Goal: Use online tool/utility: Utilize a website feature to perform a specific function

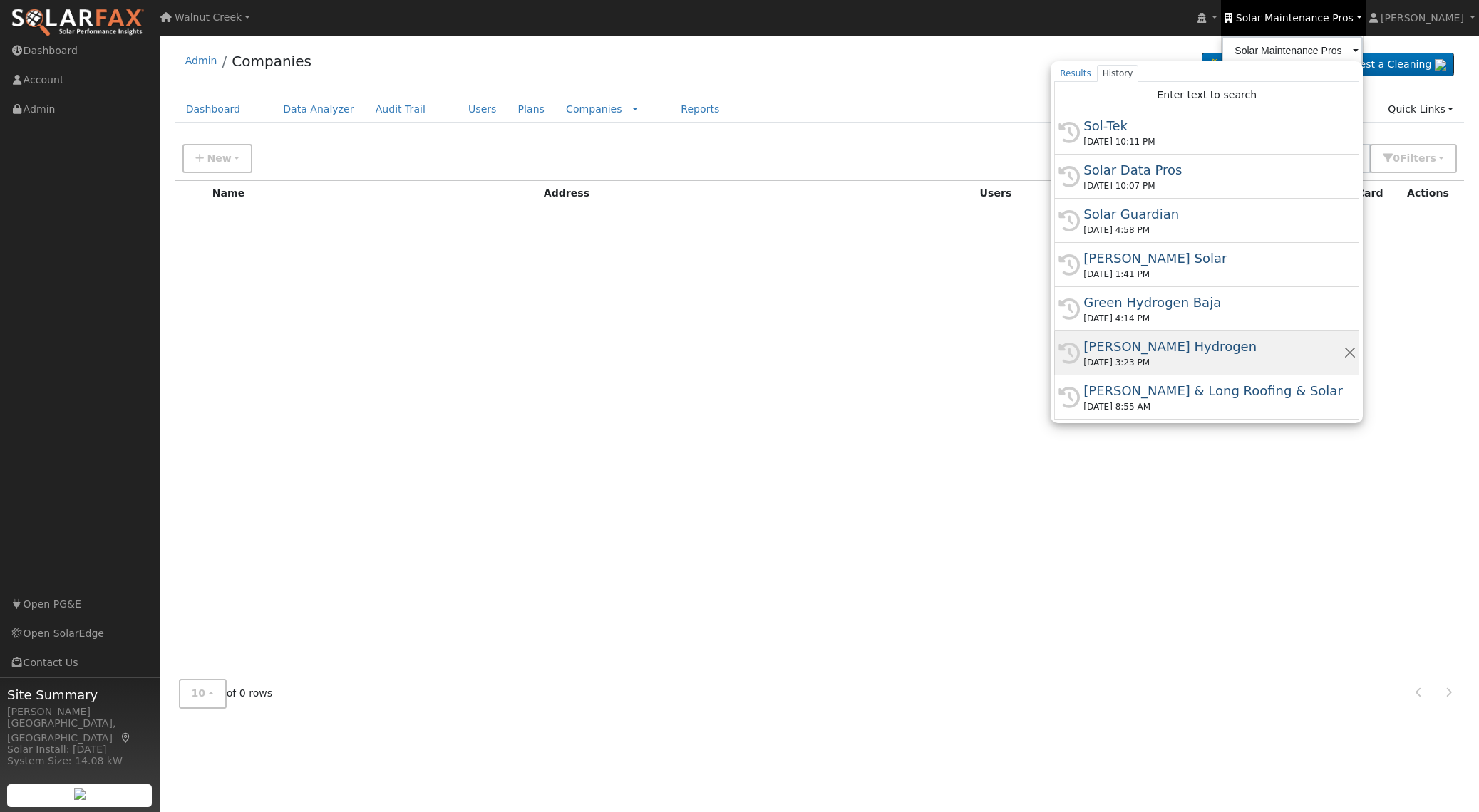
click at [1281, 349] on div "[PERSON_NAME] Hydrogen" at bounding box center [1212, 346] width 259 height 19
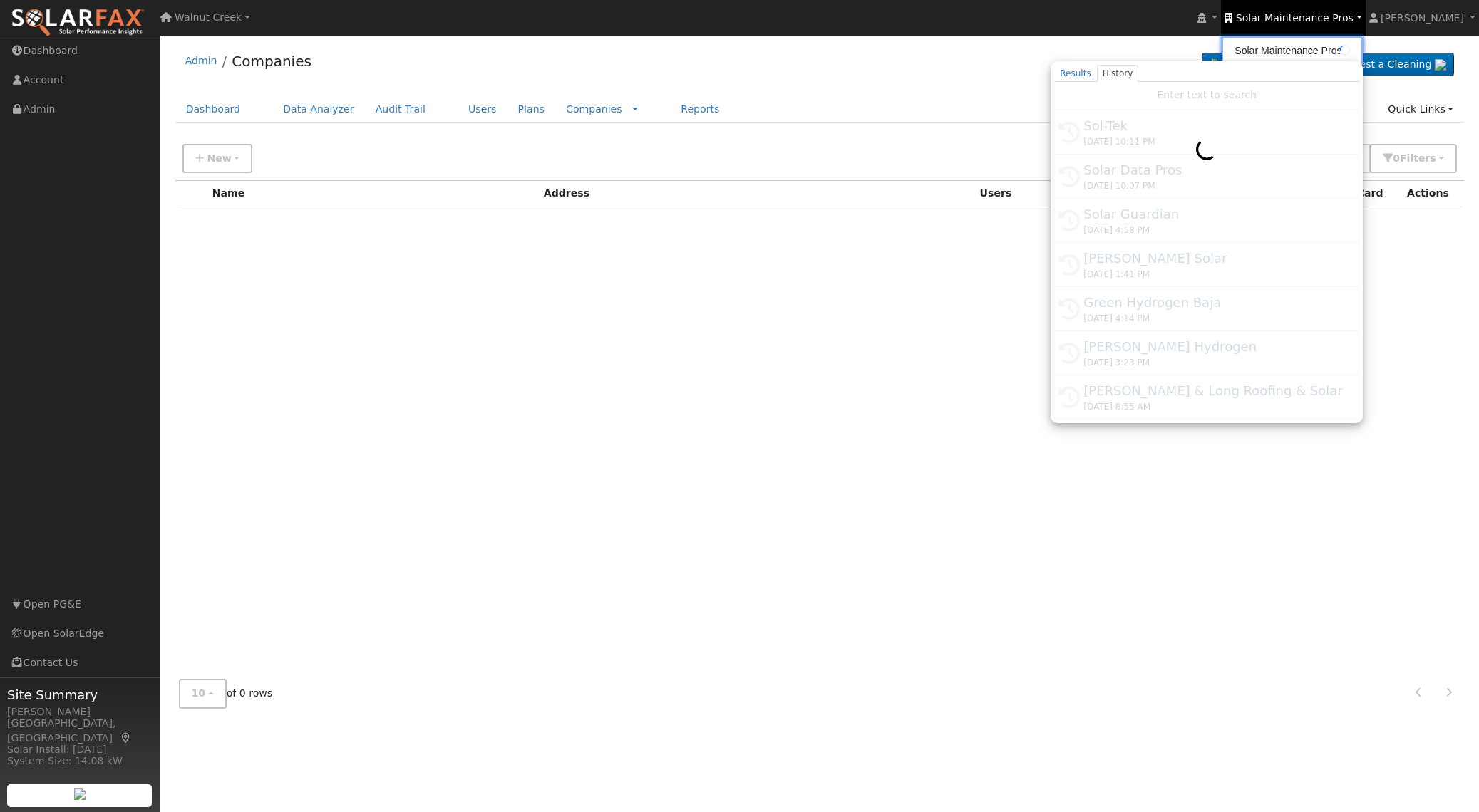
type input "[PERSON_NAME] Hydrogen"
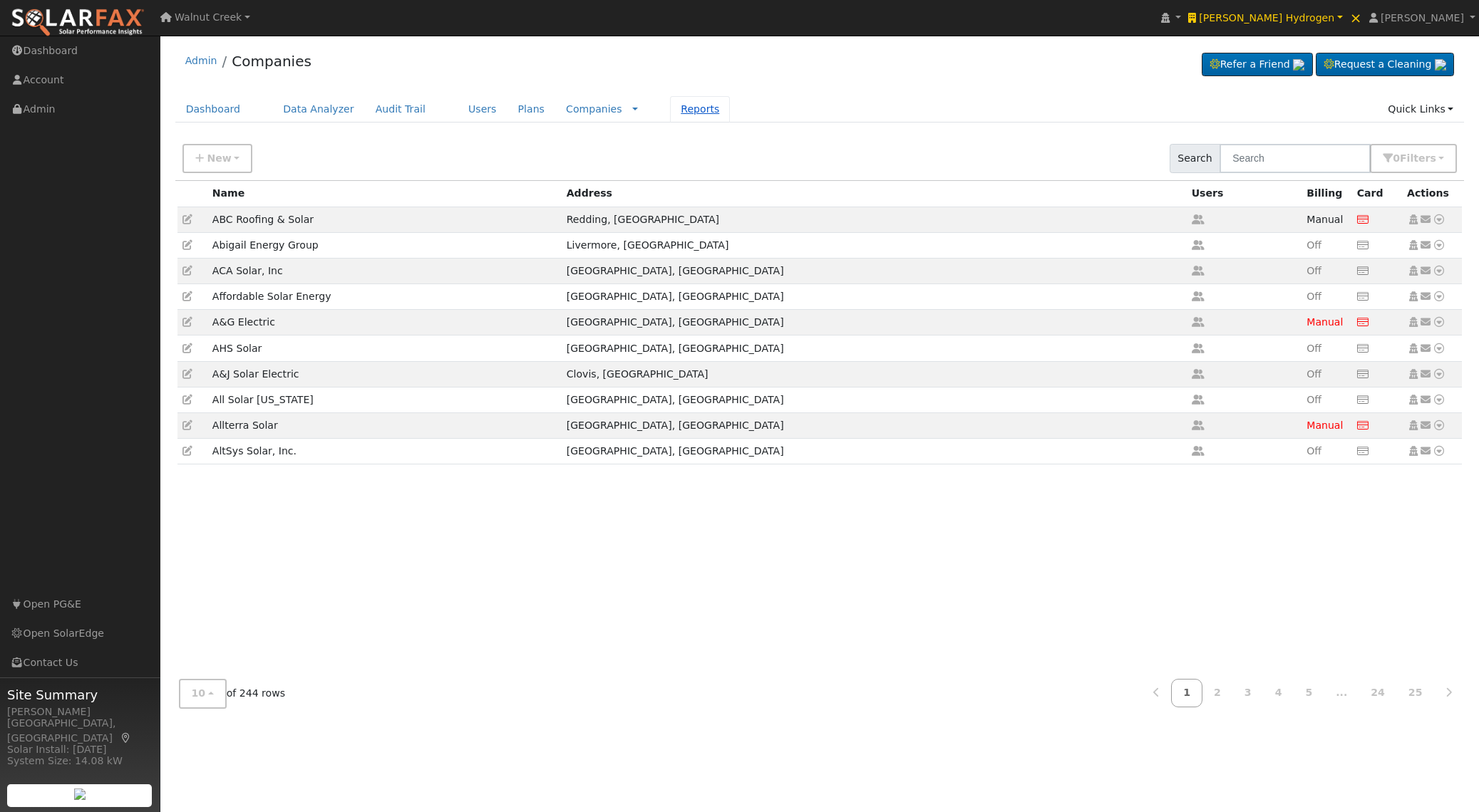
click at [670, 108] on link "Reports" at bounding box center [700, 109] width 60 height 26
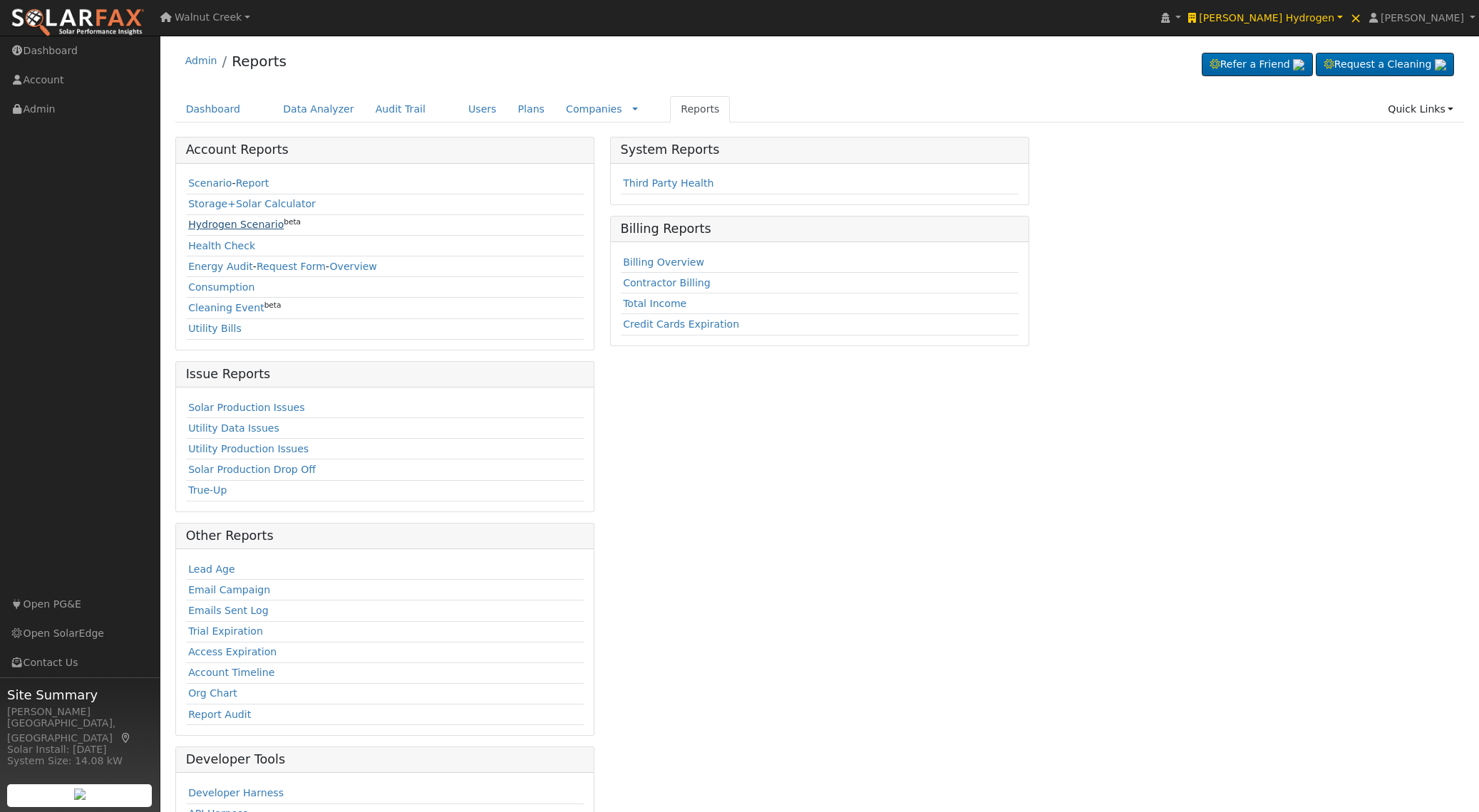
click at [223, 224] on link "Hydrogen Scenario" at bounding box center [235, 224] width 96 height 11
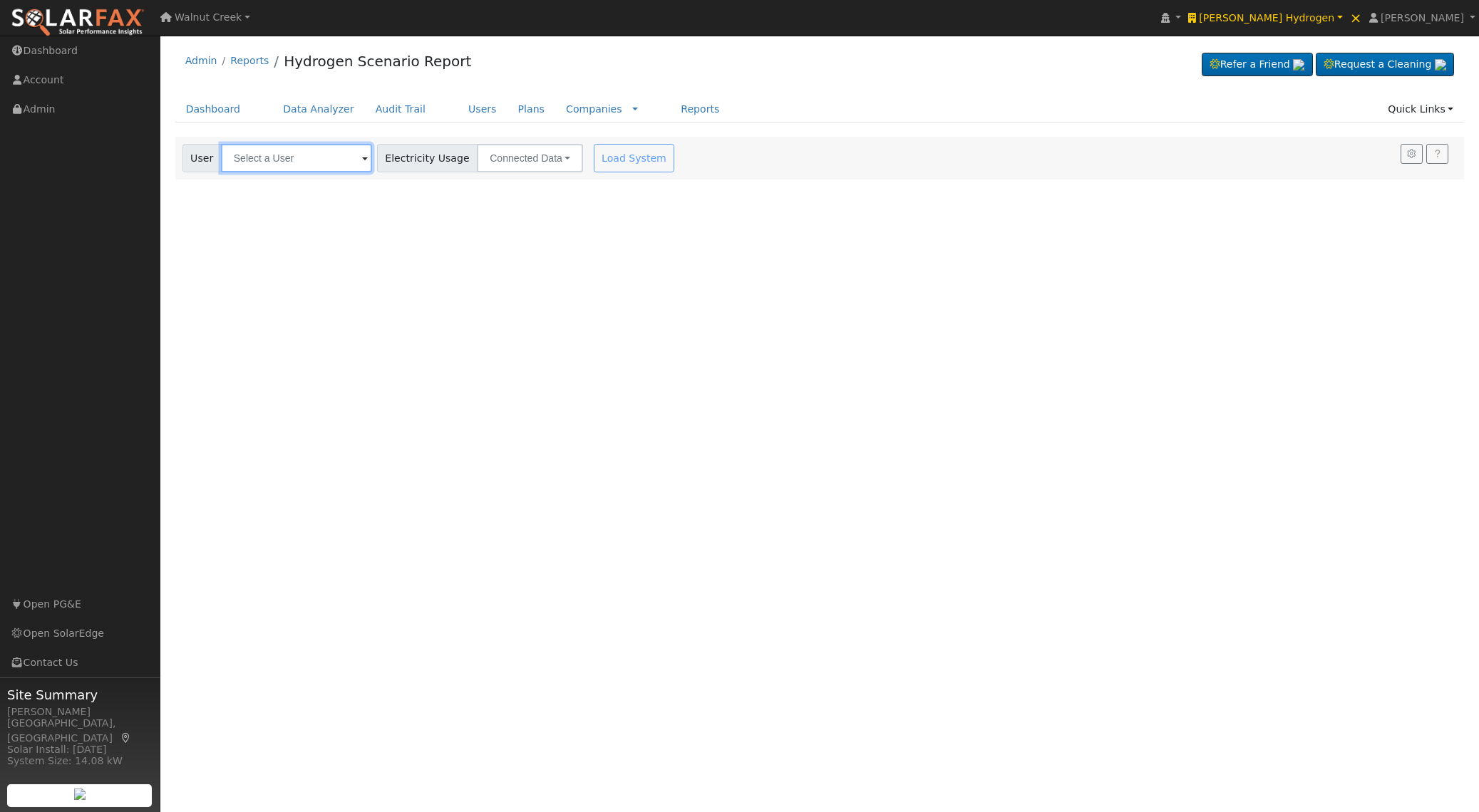
click at [315, 149] on input "text" at bounding box center [296, 158] width 151 height 29
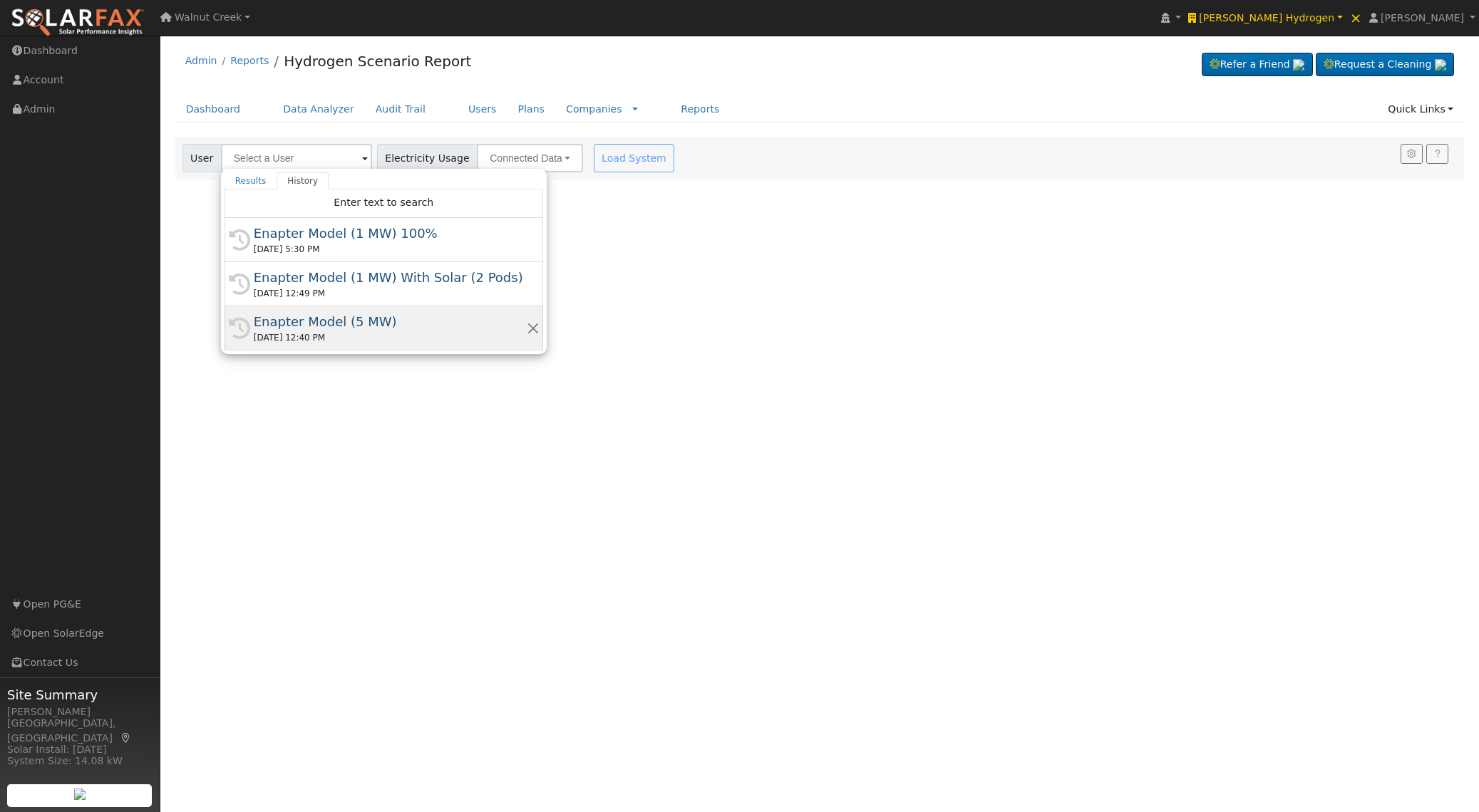
click at [387, 337] on div "[DATE] 12:40 PM" at bounding box center [390, 337] width 273 height 13
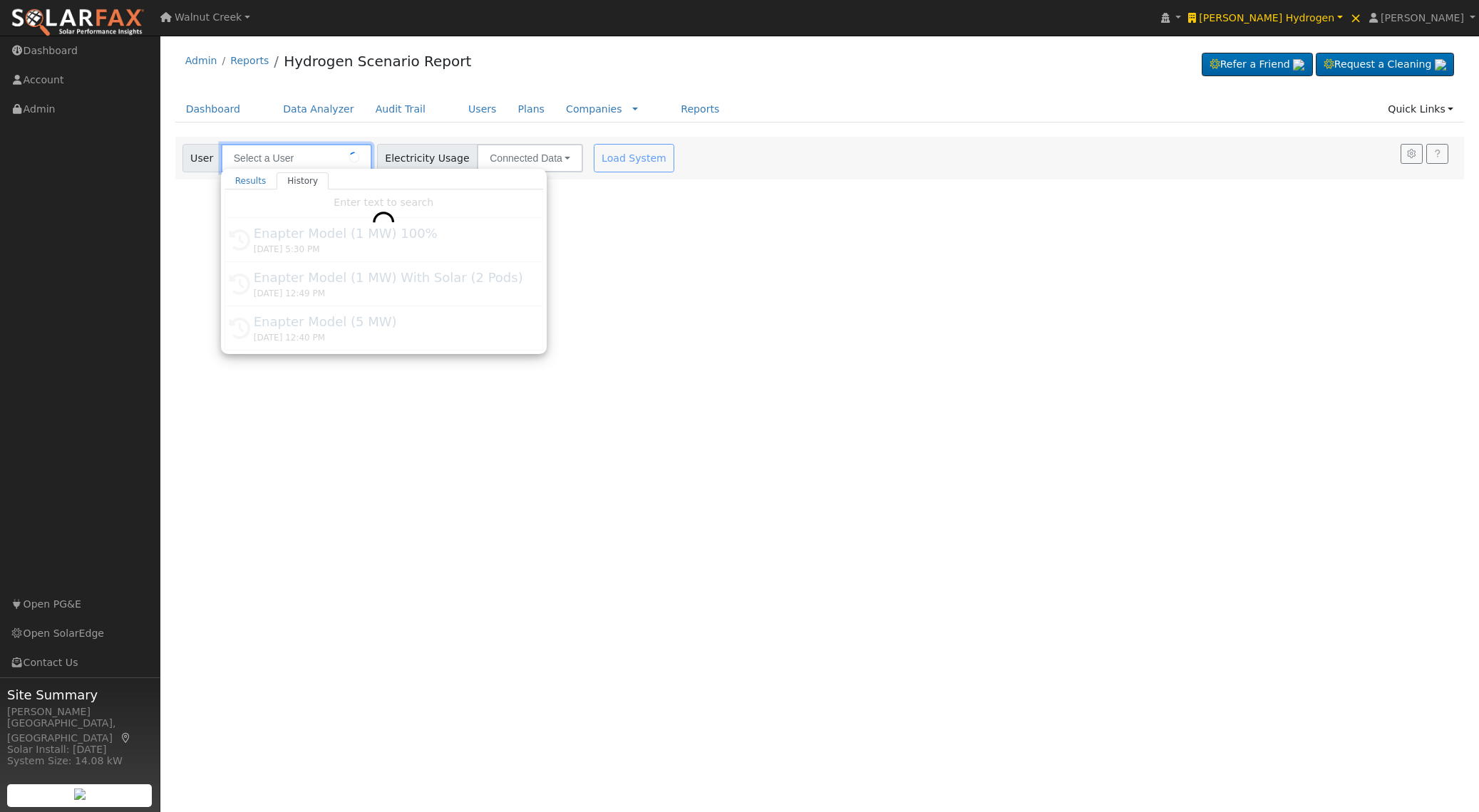
type input "Enapter Model (5 MW)"
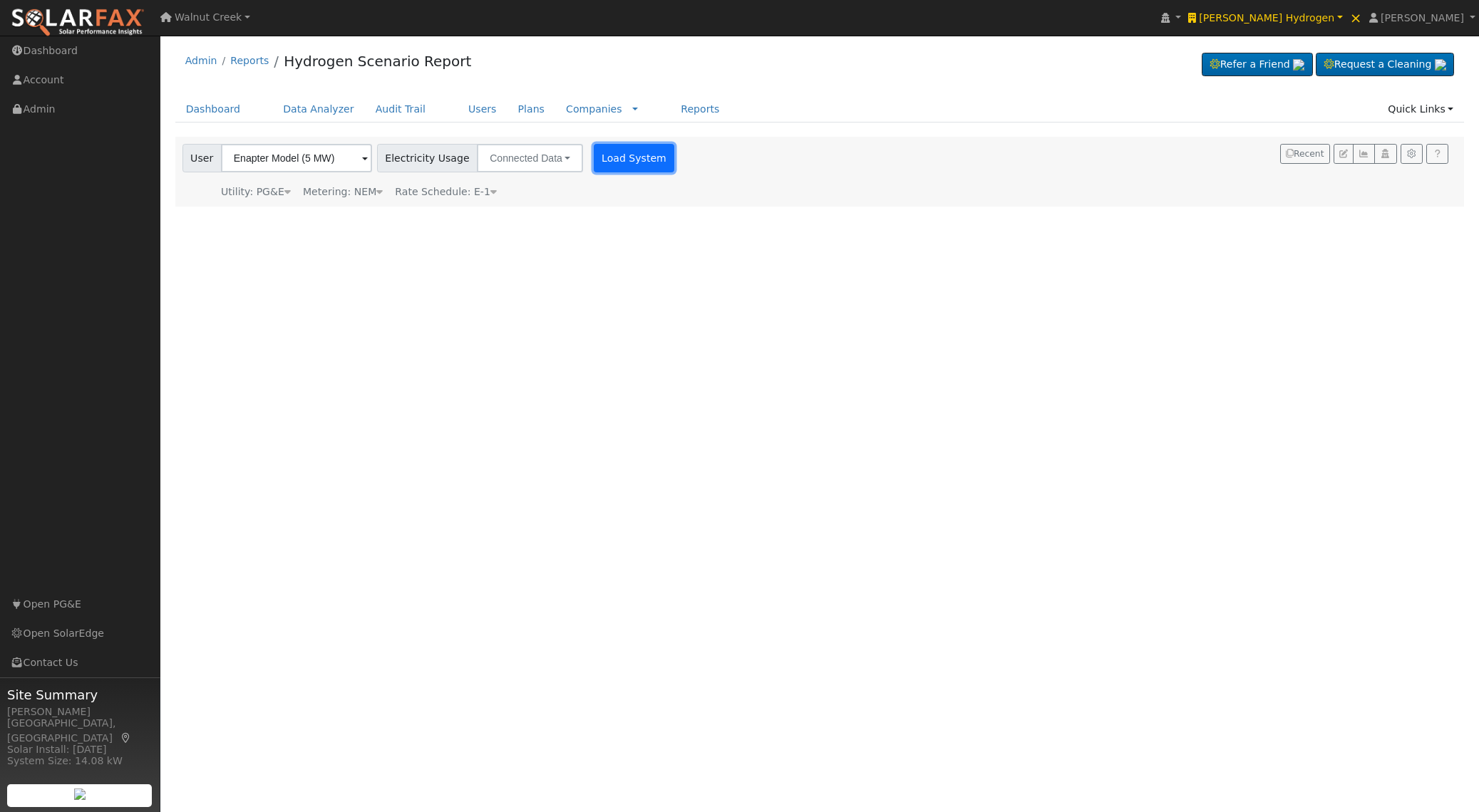
click at [623, 158] on button "Load System" at bounding box center [634, 158] width 82 height 29
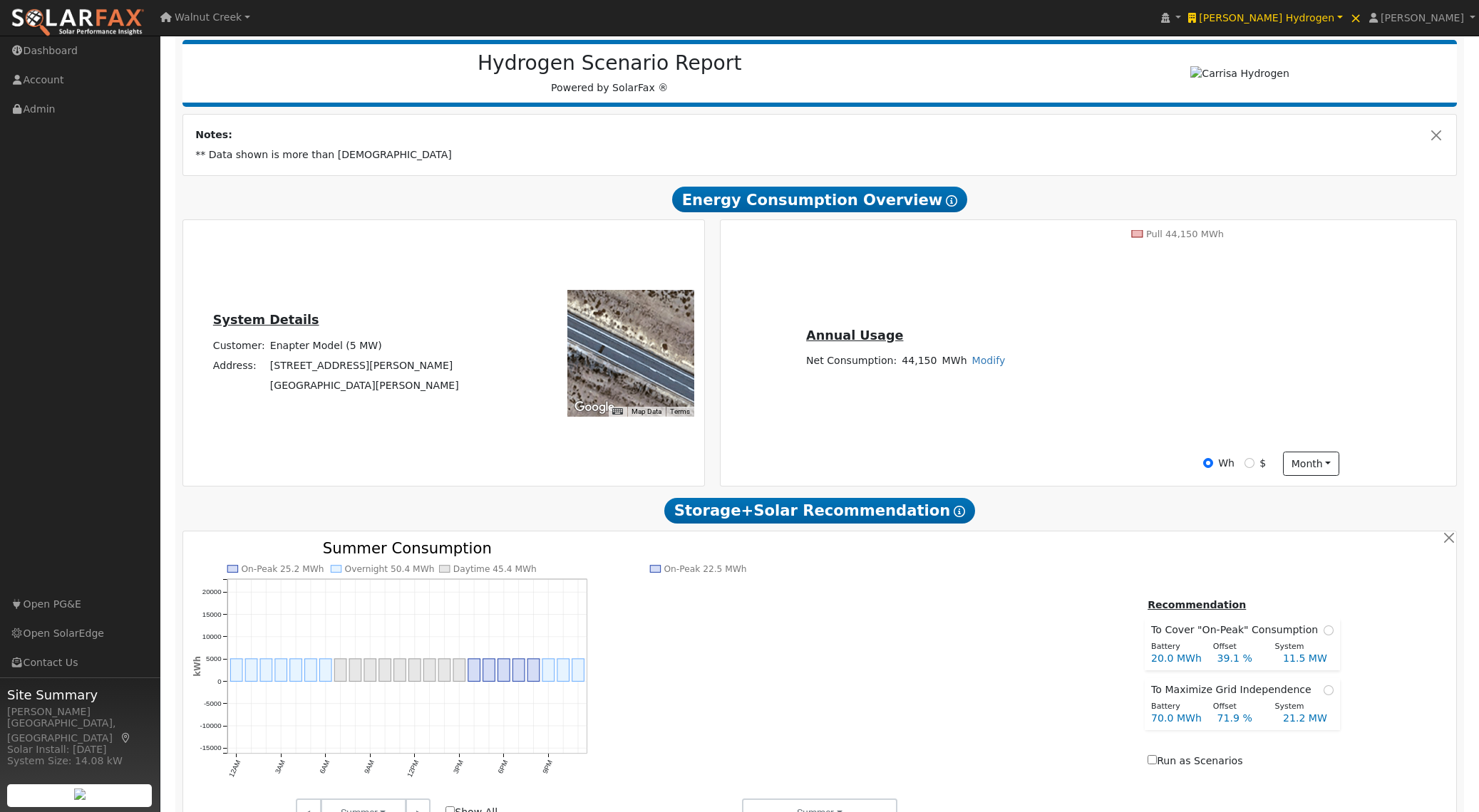
scroll to position [397, 0]
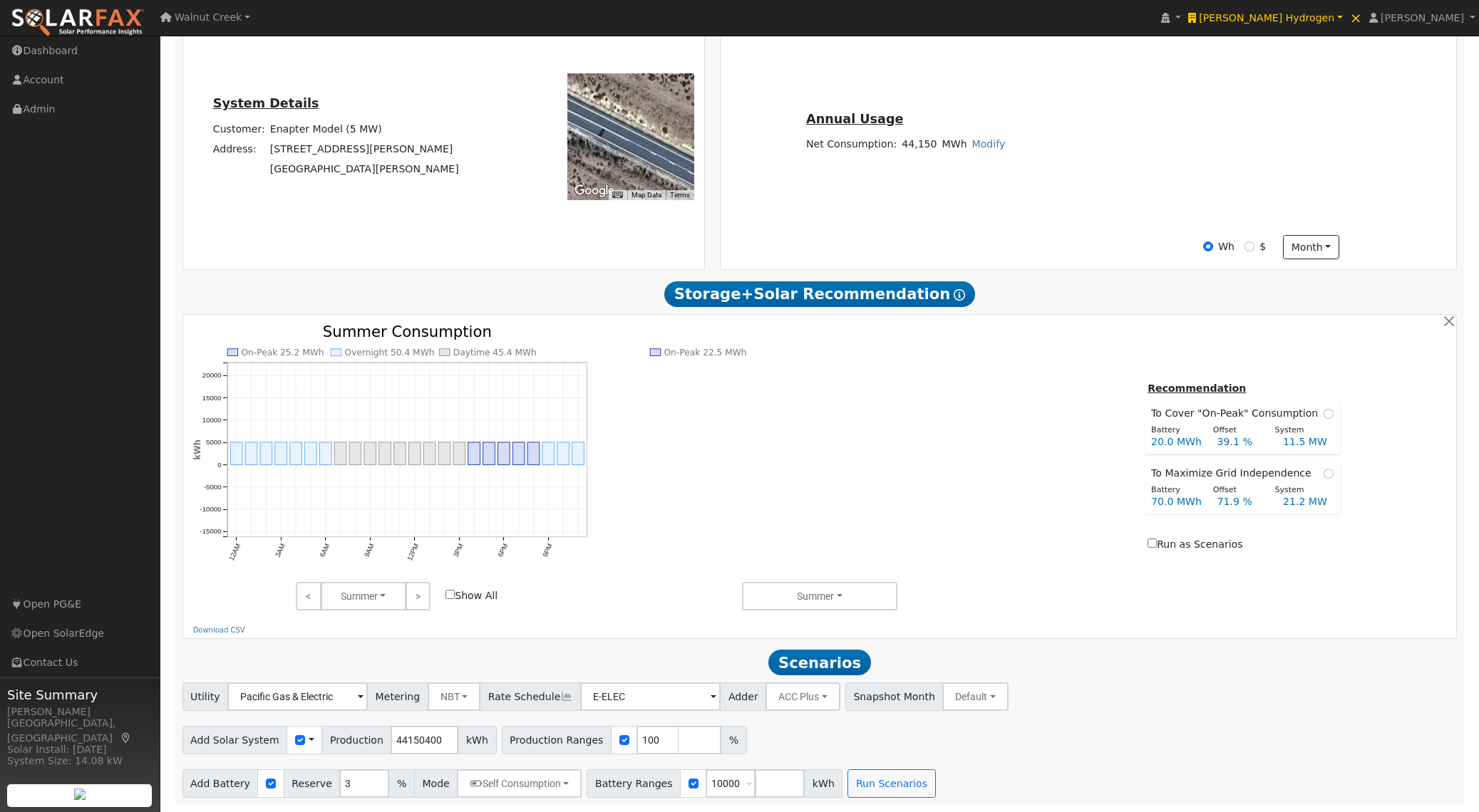
click at [308, 741] on span at bounding box center [311, 741] width 6 height 15
click at [324, 758] on link "Use CSV Data" at bounding box center [352, 765] width 99 height 20
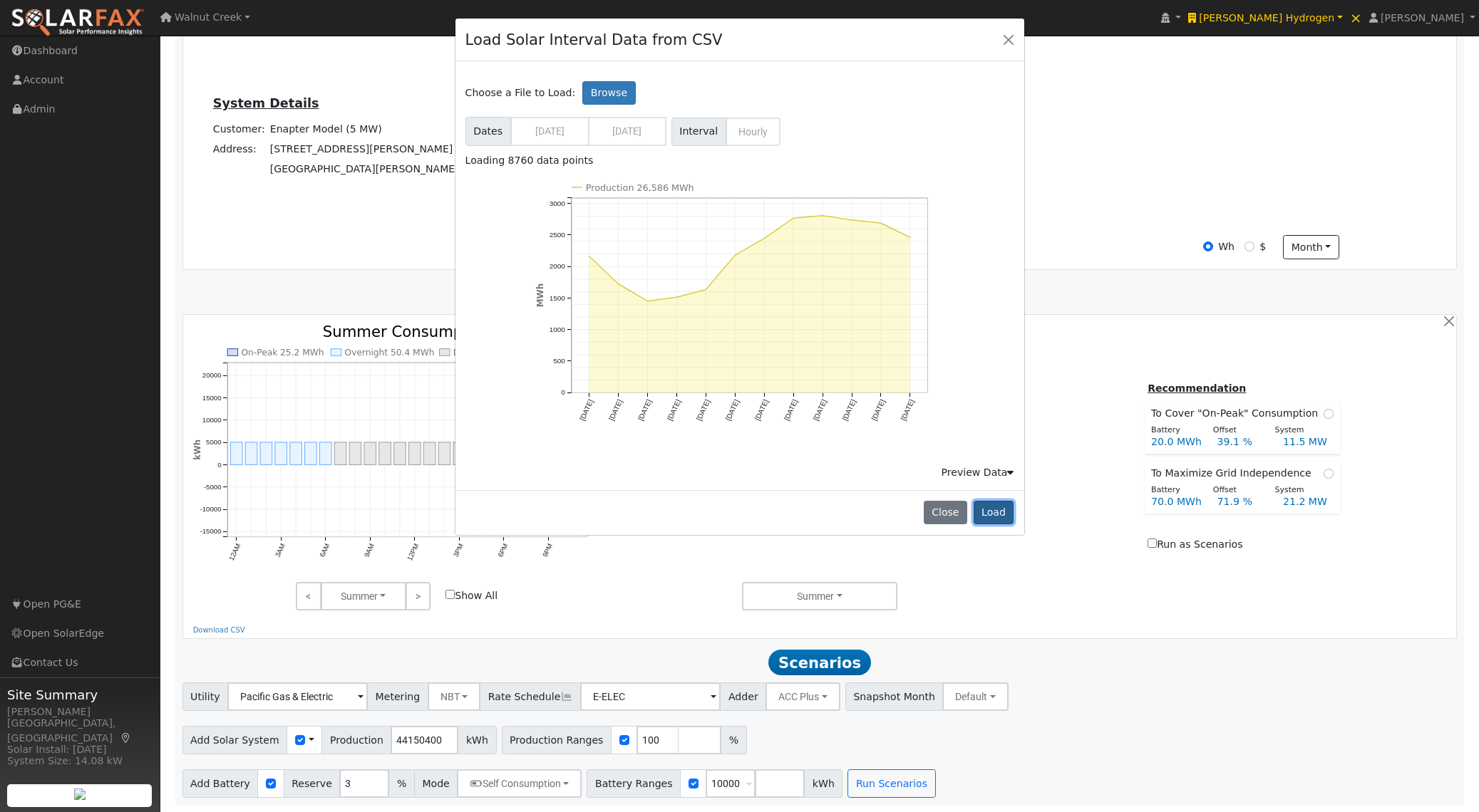
click at [997, 509] on button "Load" at bounding box center [993, 513] width 40 height 25
type input "26586466"
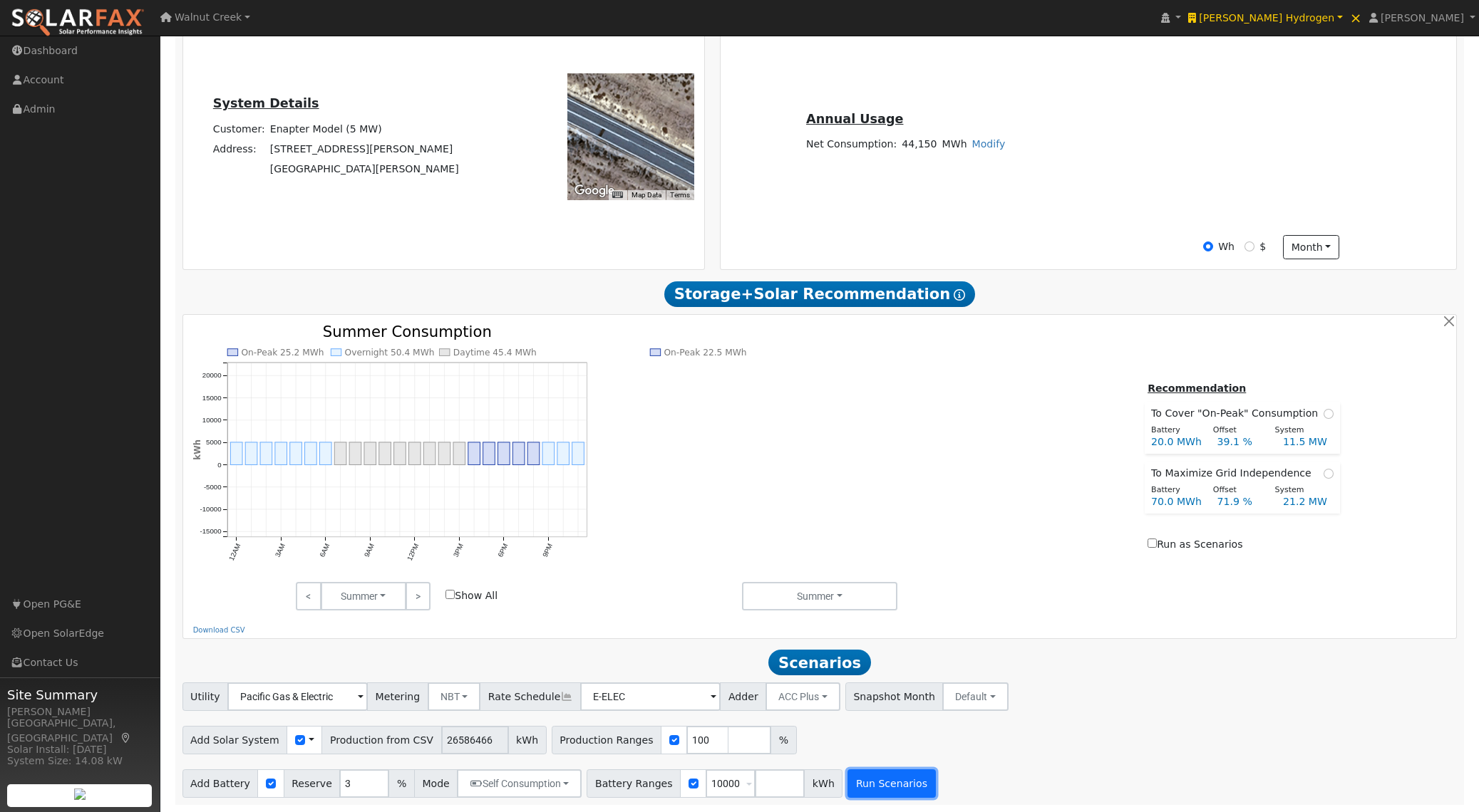
click at [877, 775] on button "Run Scenarios" at bounding box center [891, 783] width 88 height 29
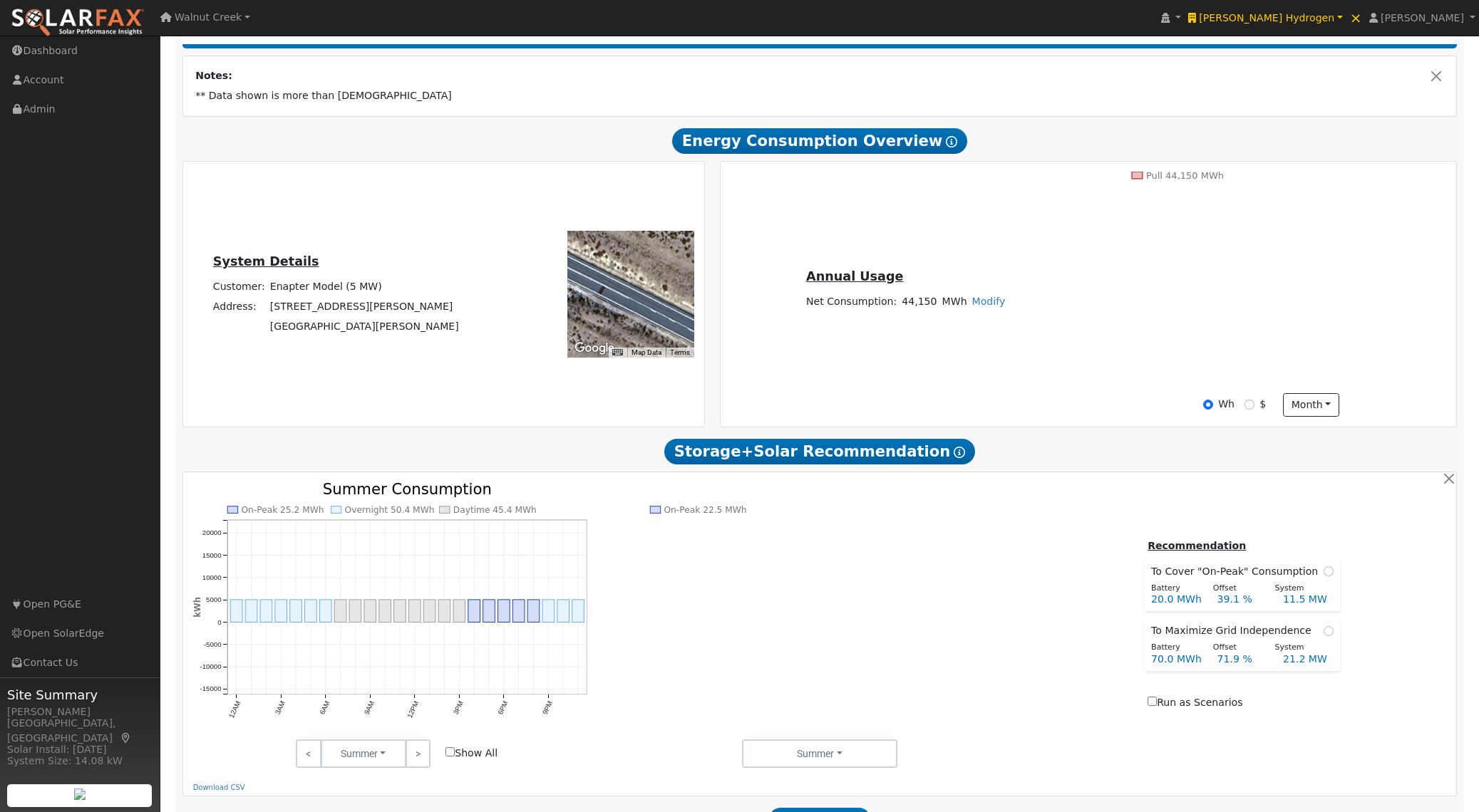
scroll to position [0, 0]
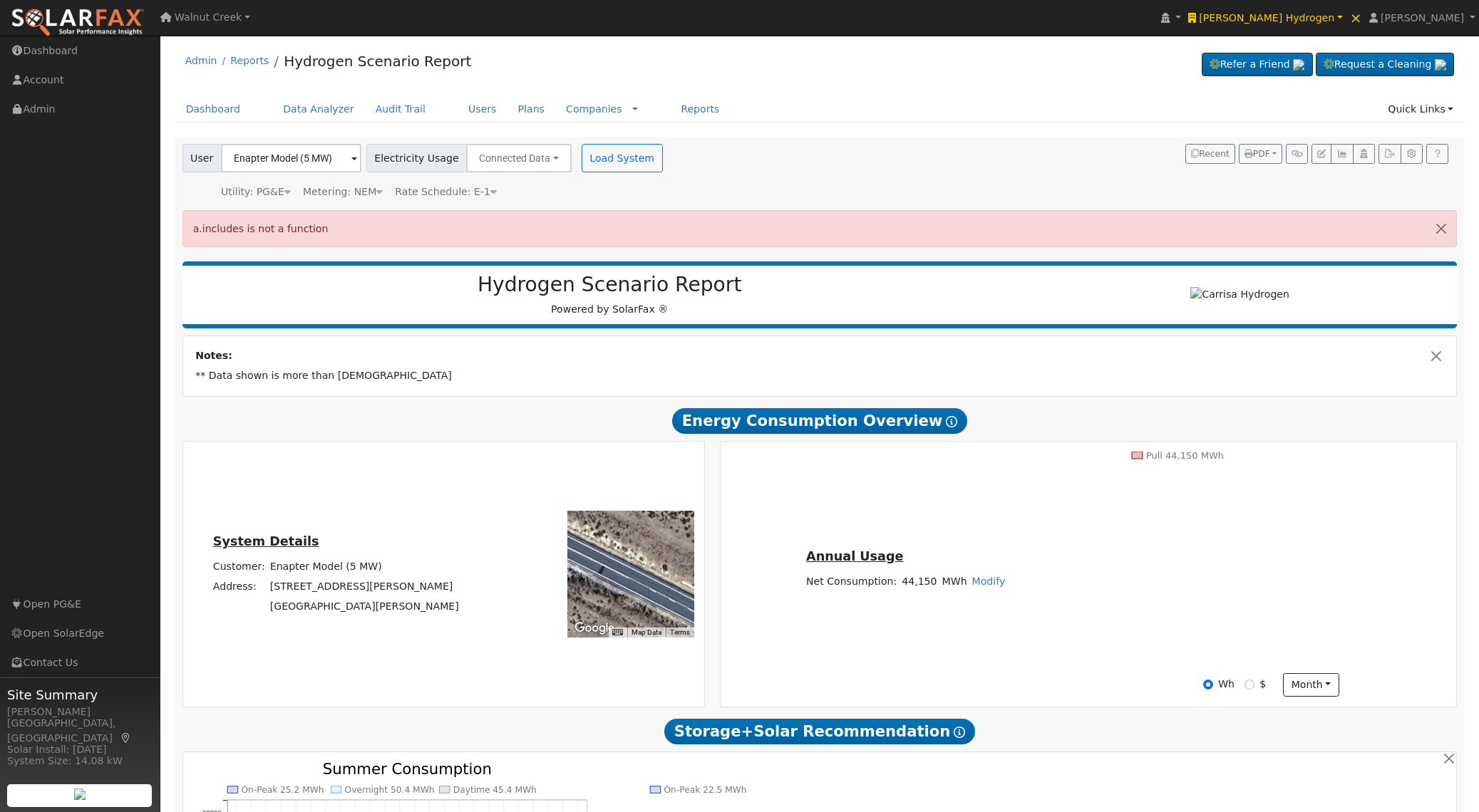
click at [799, 425] on span "Energy Consumption Overview Show Help" at bounding box center [819, 421] width 295 height 25
click at [1314, 18] on span "[PERSON_NAME] Hydrogen" at bounding box center [1266, 17] width 135 height 11
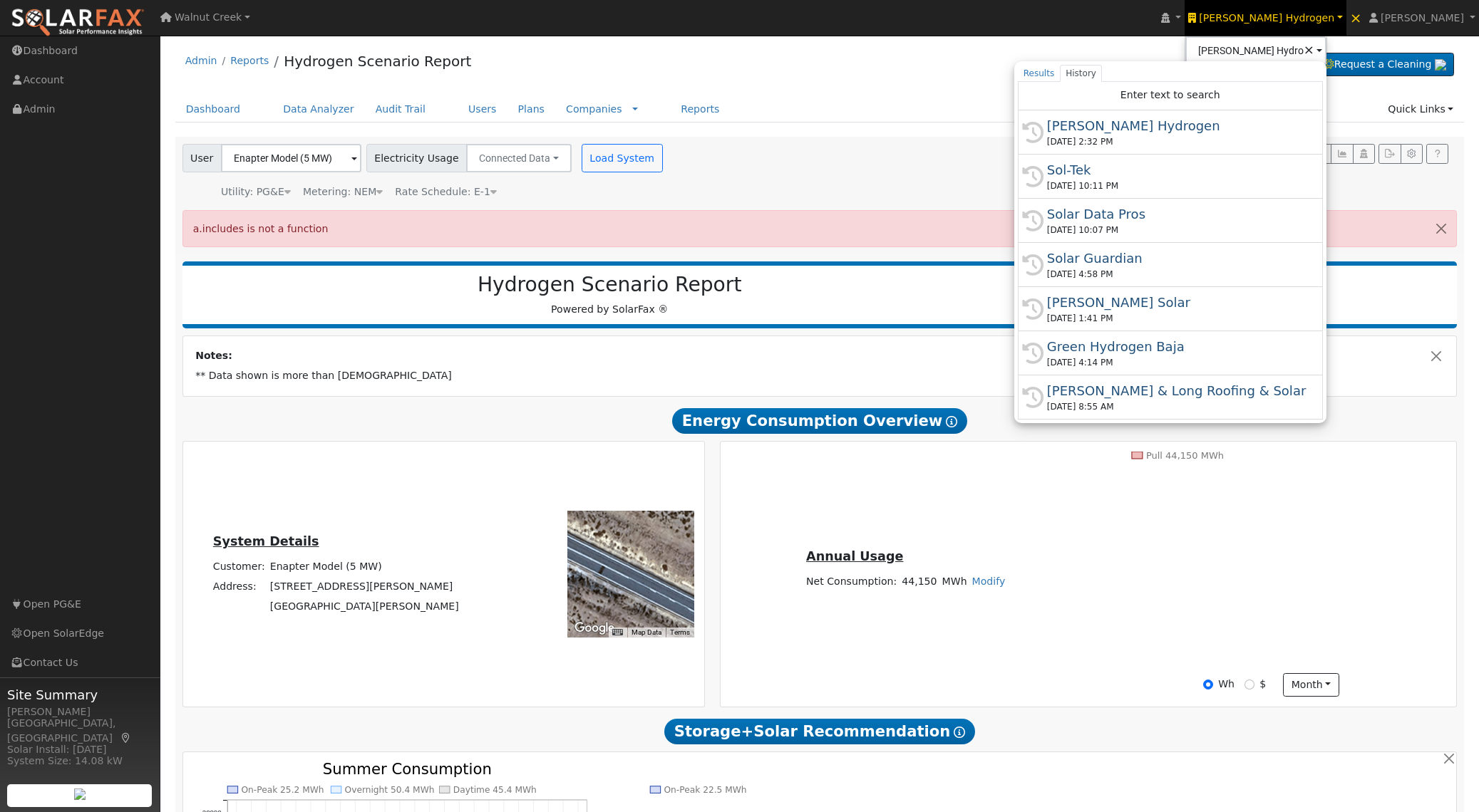
click at [206, 162] on span "User" at bounding box center [201, 158] width 39 height 29
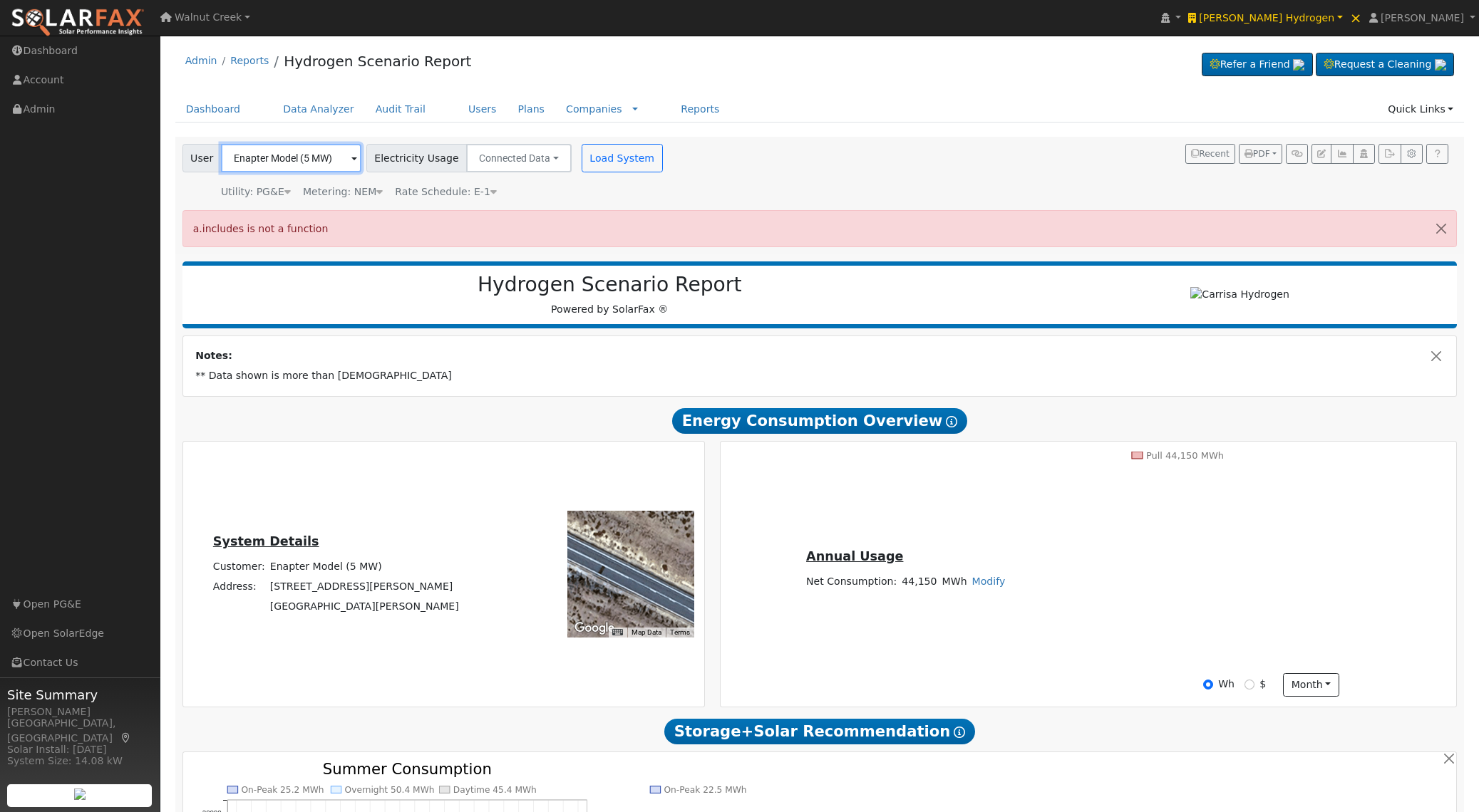
paste input "[PERSON_NAME] Hydrogen"
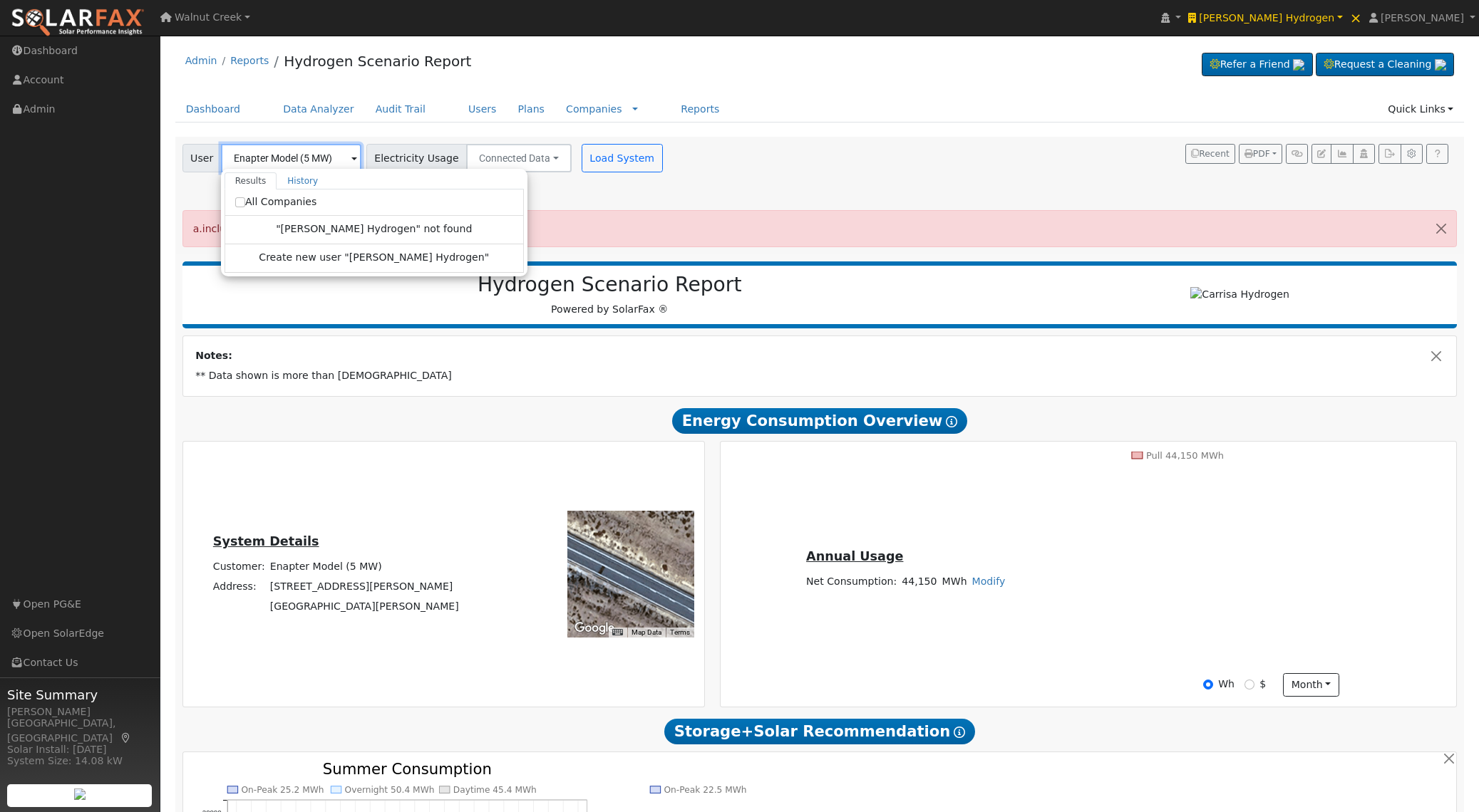
type input "Enapter Model (5 MW)"
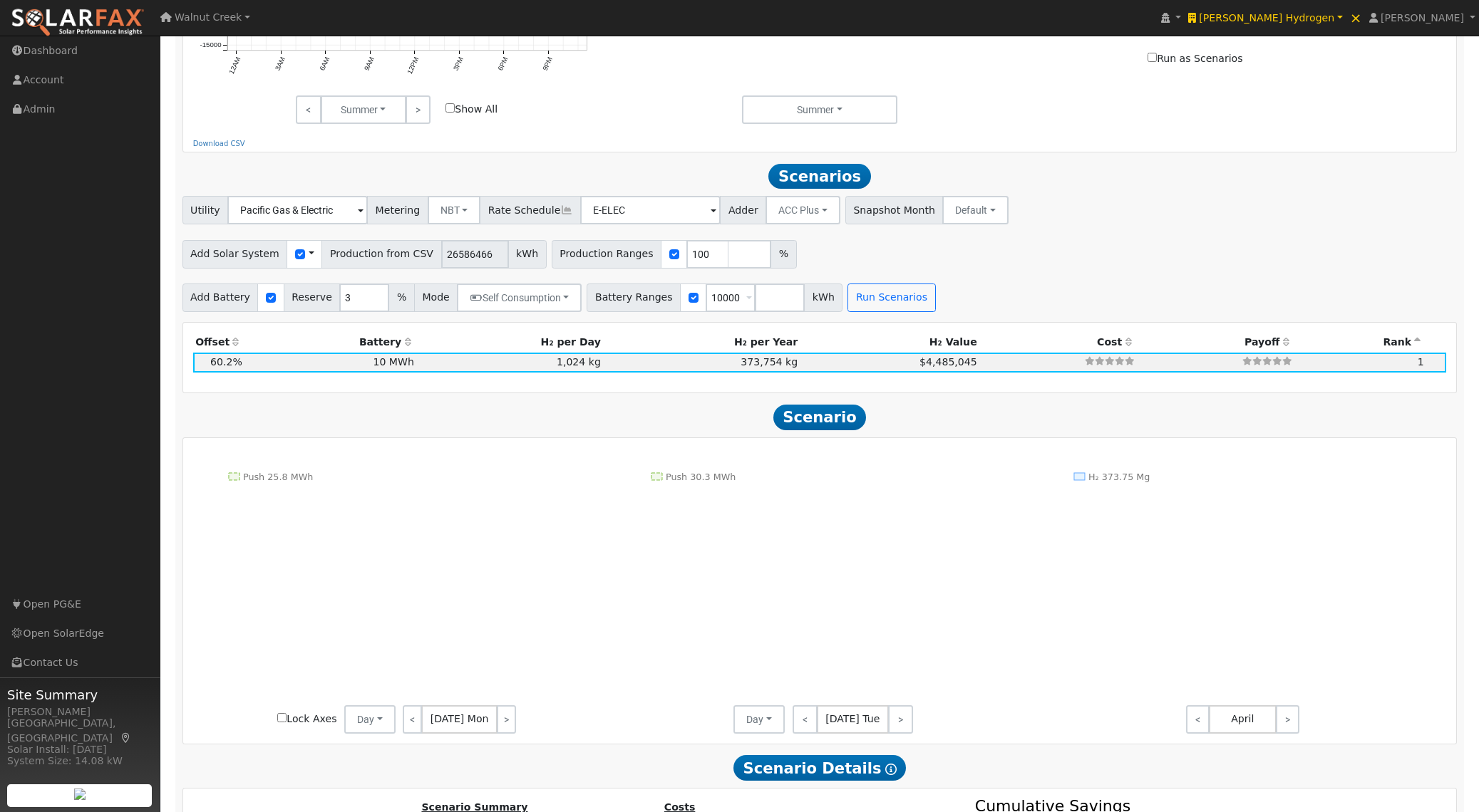
scroll to position [917, 0]
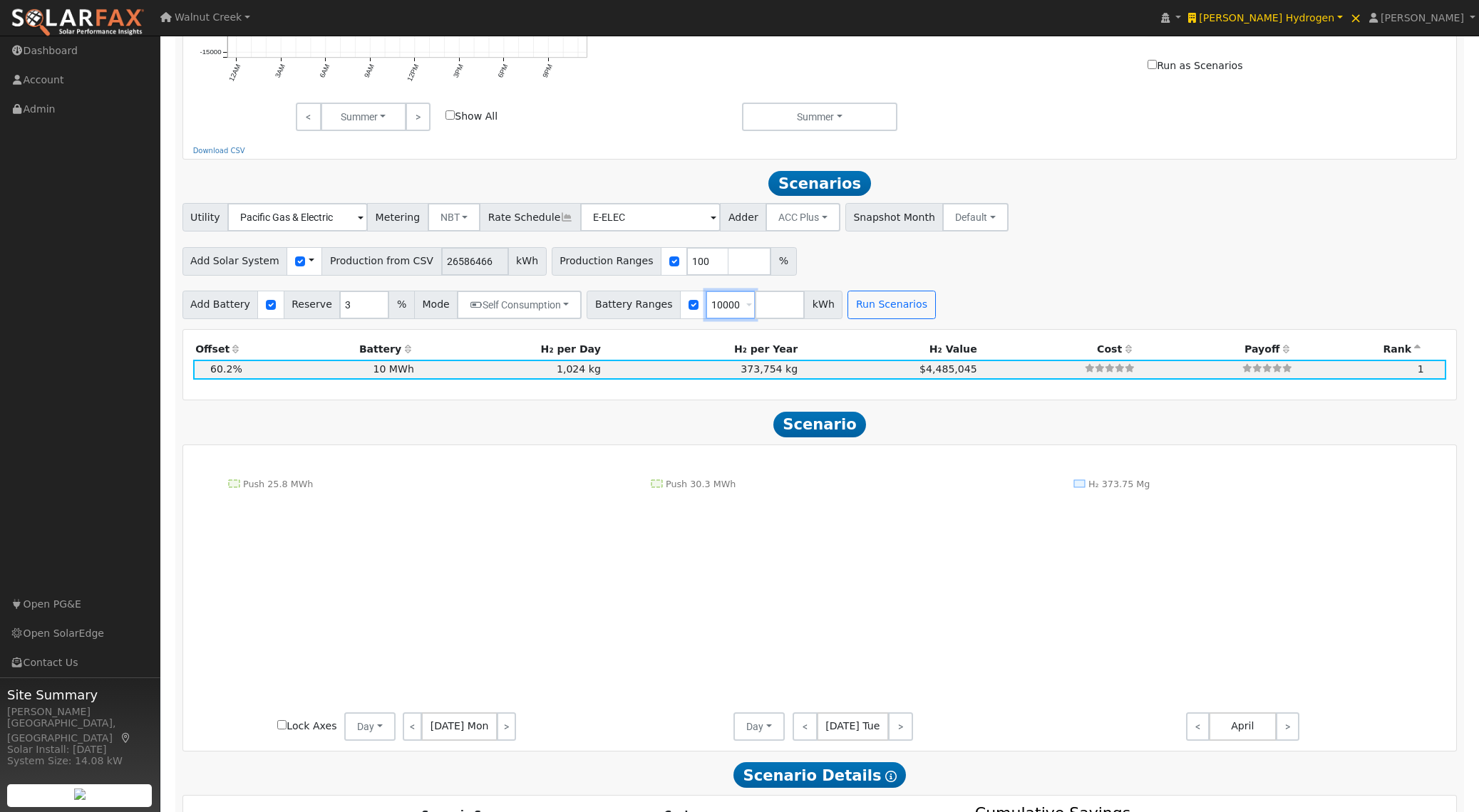
click at [719, 307] on input "10000" at bounding box center [730, 305] width 50 height 29
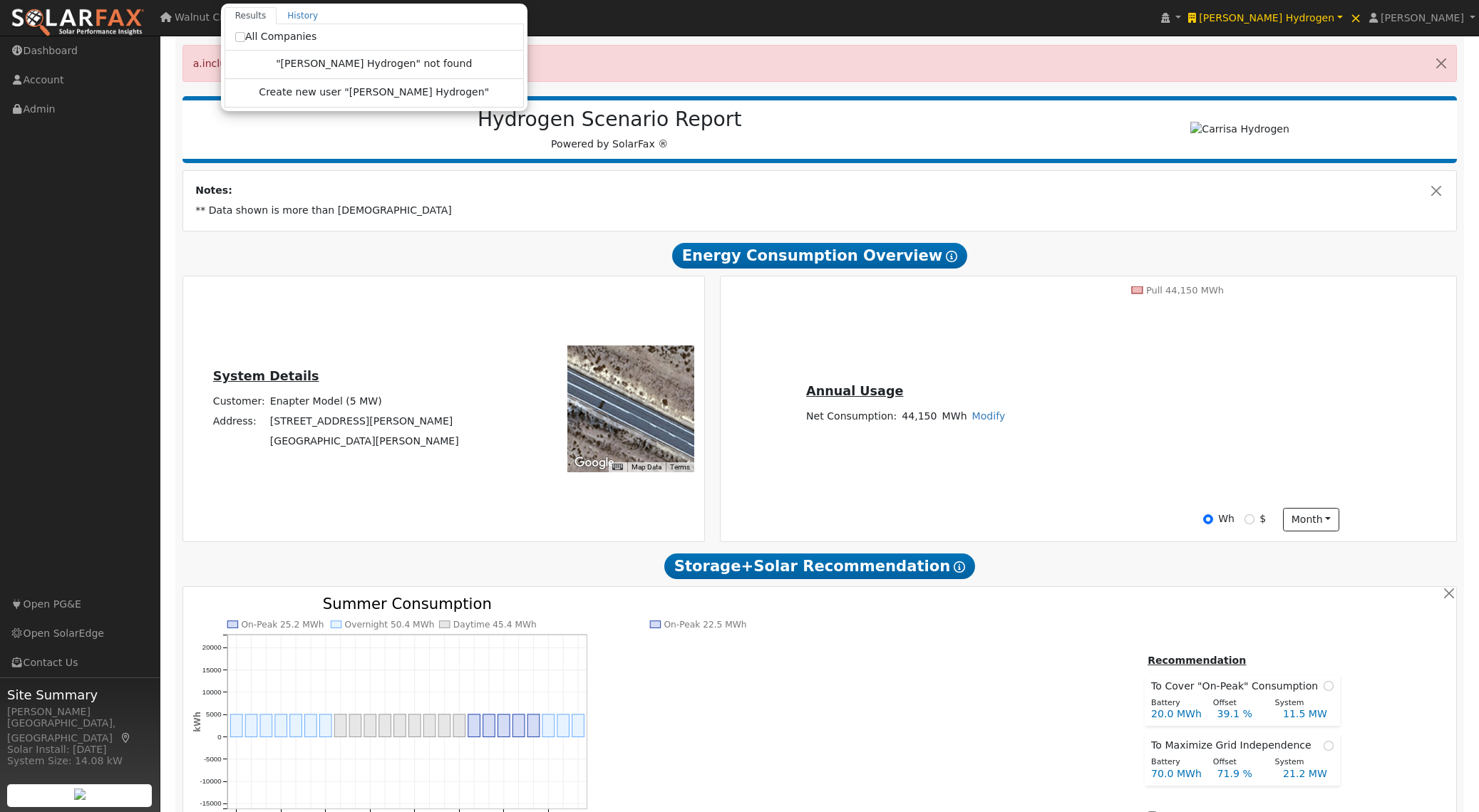
scroll to position [0, 0]
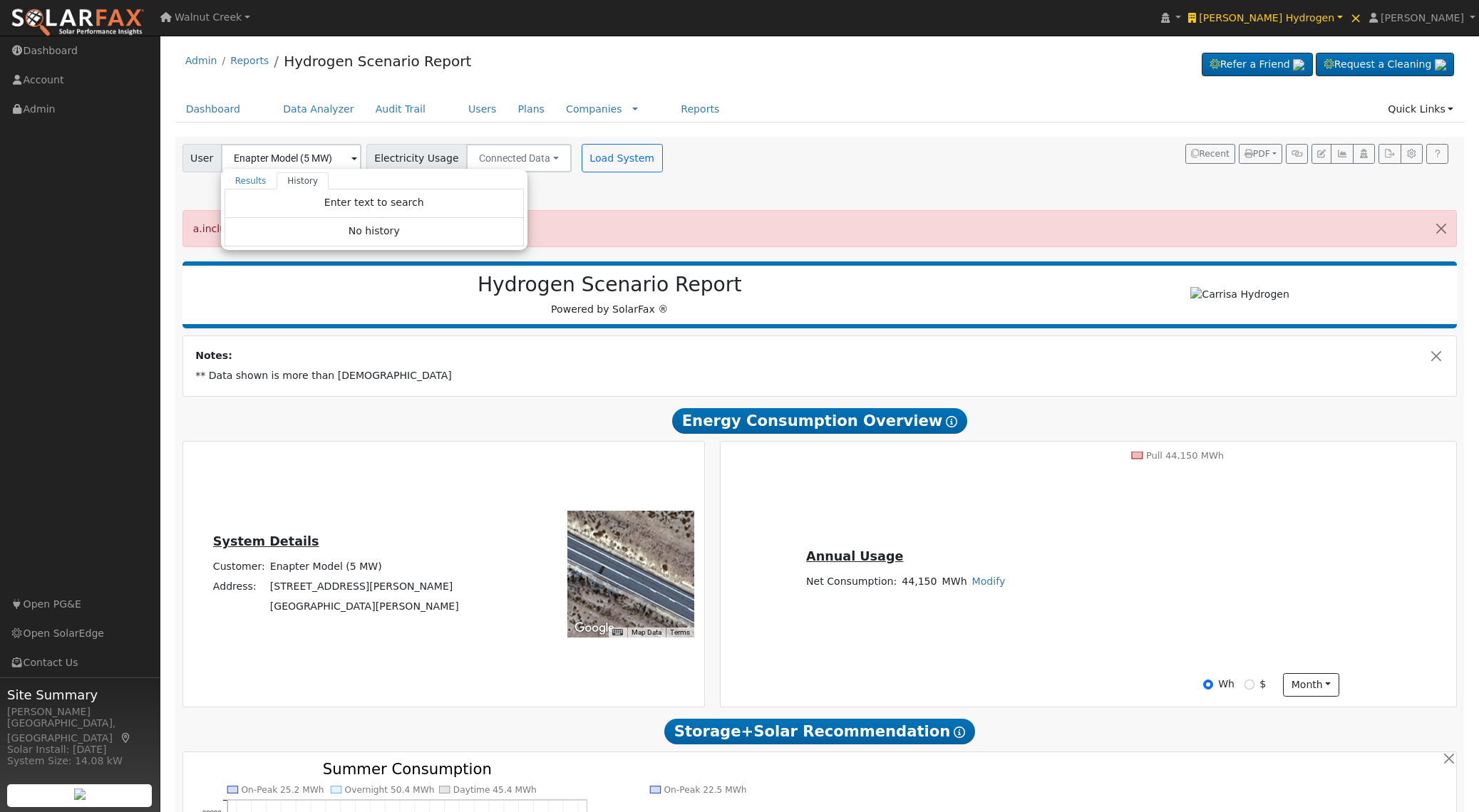
drag, startPoint x: 366, startPoint y: 295, endPoint x: 291, endPoint y: 280, distance: 76.5
click at [366, 295] on h2 "Hydrogen Scenario Report" at bounding box center [609, 285] width 825 height 25
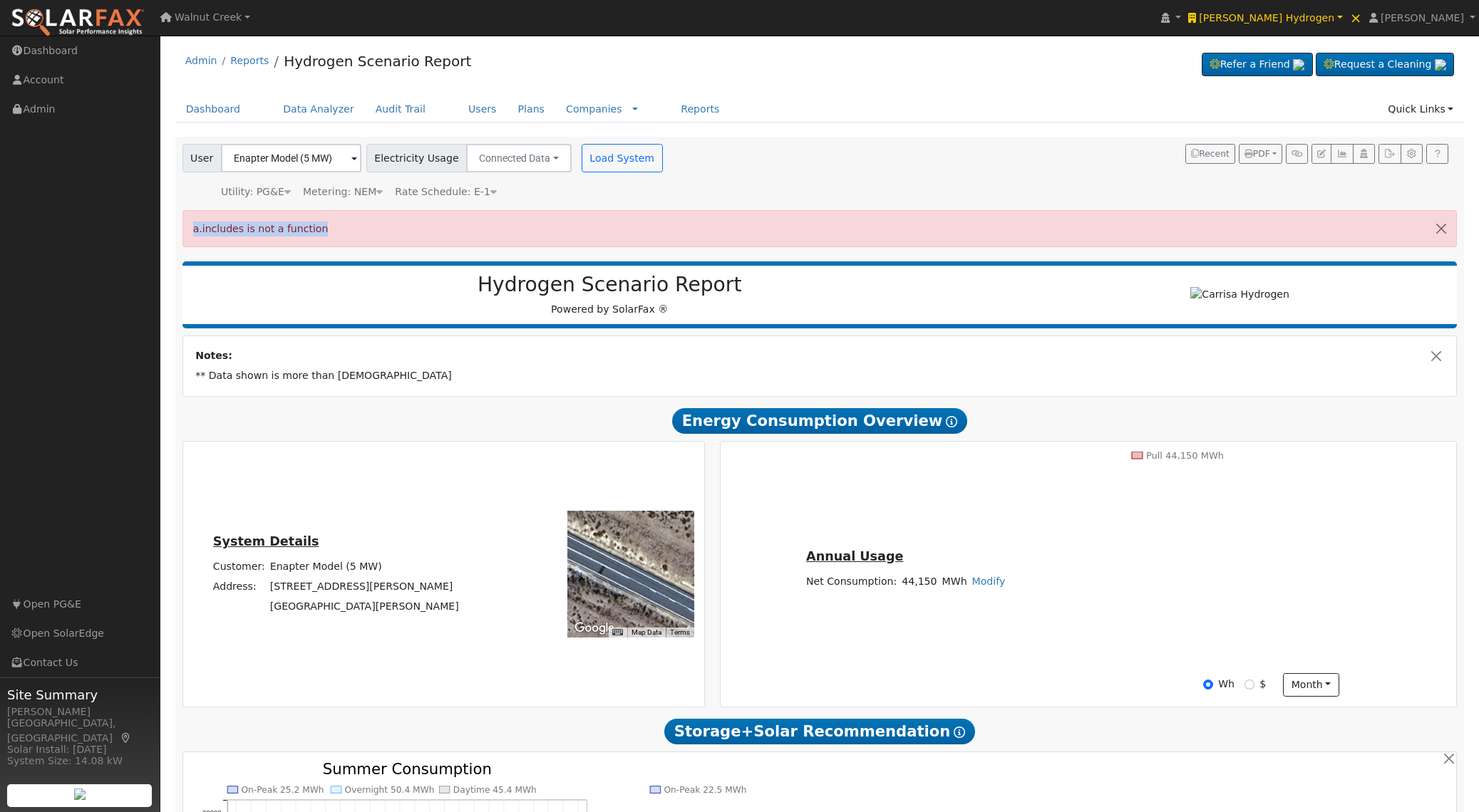
drag, startPoint x: 317, startPoint y: 227, endPoint x: 189, endPoint y: 228, distance: 128.0
click at [189, 228] on div "a.includes is not a function" at bounding box center [819, 228] width 1275 height 36
copy span "a.includes is not a function"
